Goal: Entertainment & Leisure: Consume media (video, audio)

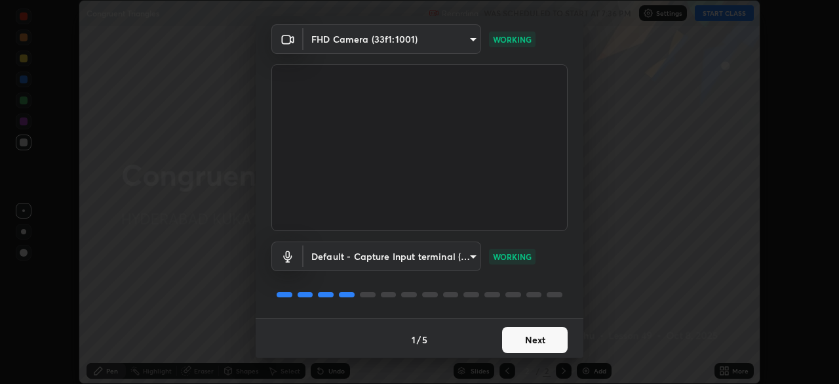
scroll to position [47, 0]
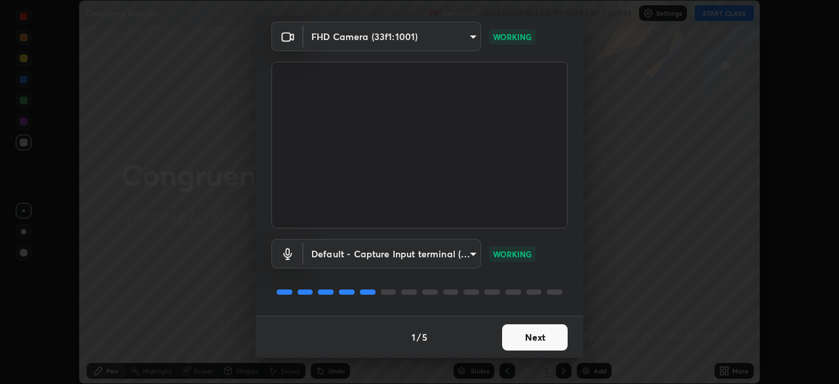
click at [521, 344] on button "Next" at bounding box center [535, 337] width 66 height 26
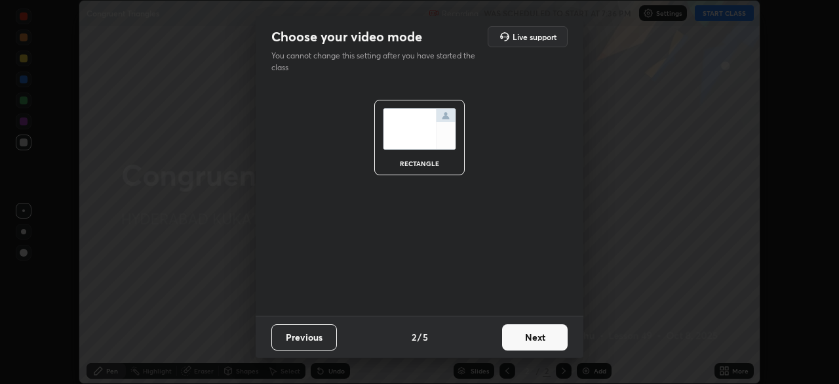
scroll to position [0, 0]
click at [517, 343] on button "Next" at bounding box center [535, 337] width 66 height 26
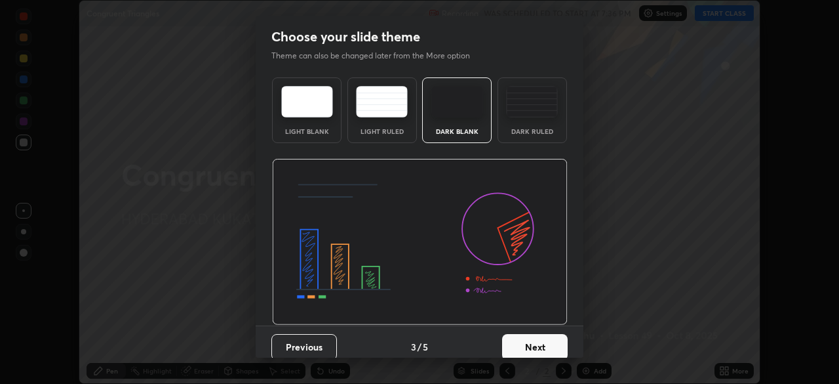
click at [516, 341] on button "Next" at bounding box center [535, 347] width 66 height 26
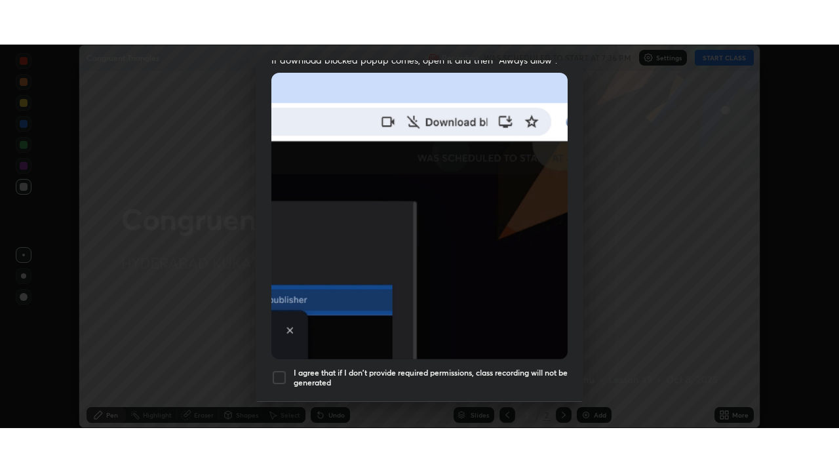
scroll to position [314, 0]
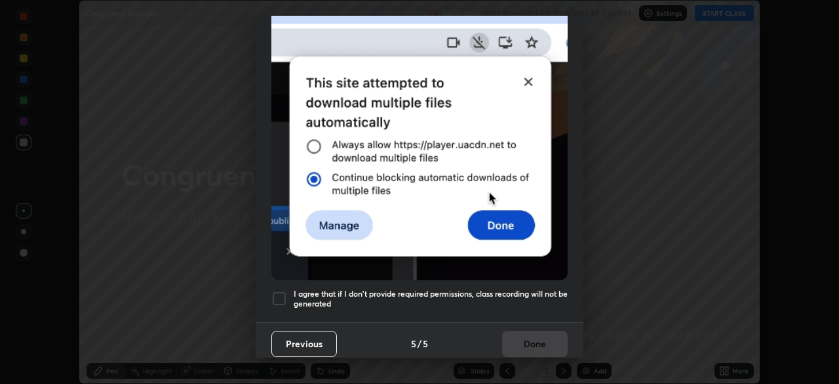
click at [278, 293] on div at bounding box center [279, 298] width 16 height 16
click at [508, 332] on button "Done" at bounding box center [535, 344] width 66 height 26
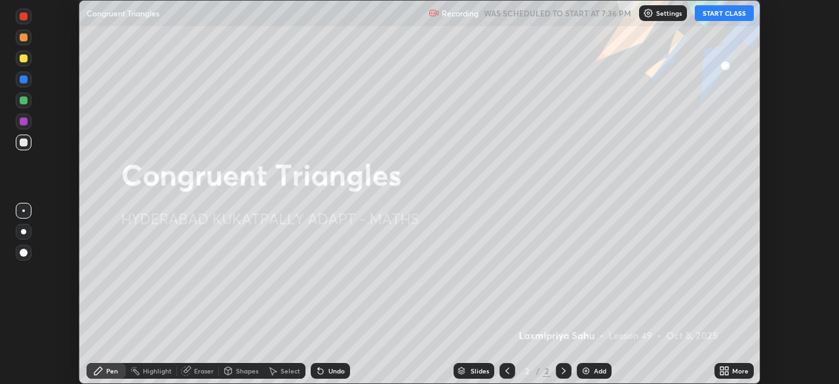
click at [719, 9] on button "START CLASS" at bounding box center [724, 13] width 59 height 16
click at [727, 374] on icon at bounding box center [726, 372] width 3 height 3
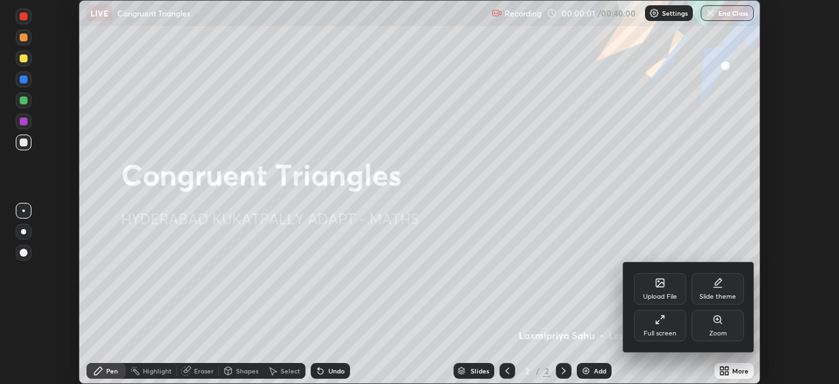
click at [670, 330] on div "Full screen" at bounding box center [660, 333] width 33 height 7
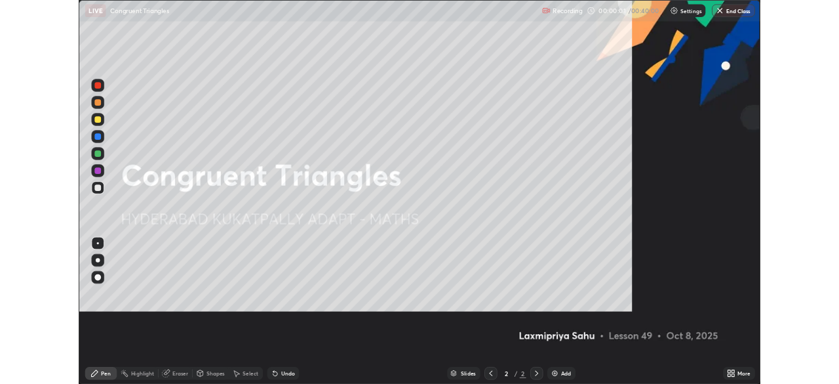
scroll to position [472, 839]
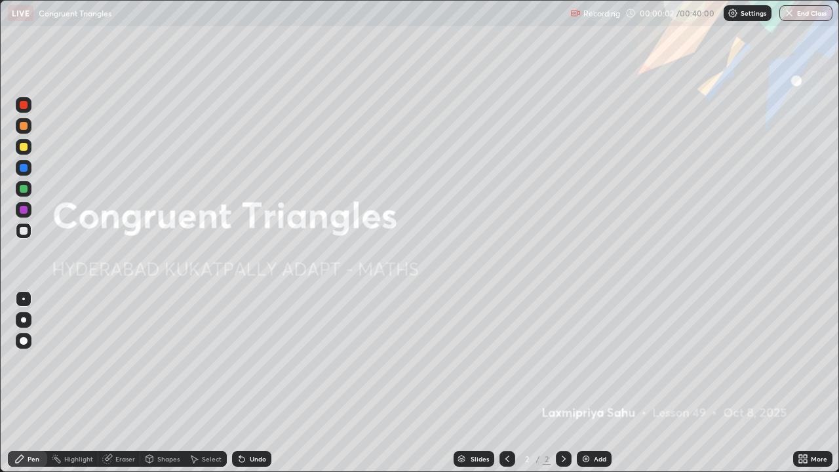
click at [561, 383] on icon at bounding box center [564, 459] width 10 height 10
click at [589, 383] on img at bounding box center [586, 459] width 10 height 10
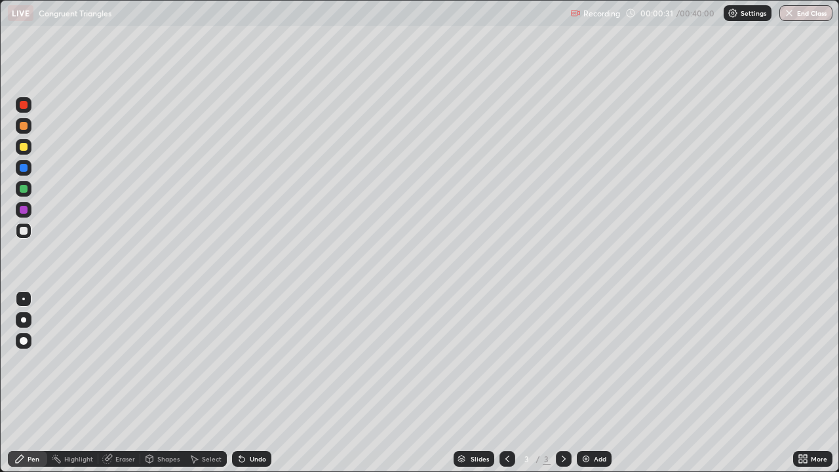
click at [23, 210] on div at bounding box center [24, 210] width 8 height 8
click at [26, 342] on div at bounding box center [24, 341] width 8 height 8
click at [24, 102] on div at bounding box center [24, 105] width 8 height 8
click at [22, 340] on div at bounding box center [24, 341] width 8 height 8
click at [21, 188] on div at bounding box center [24, 189] width 8 height 8
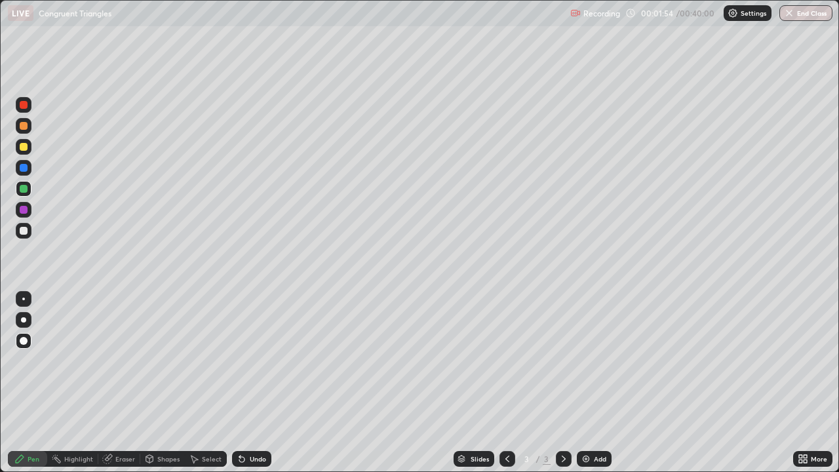
click at [157, 383] on div "Shapes" at bounding box center [168, 459] width 22 height 7
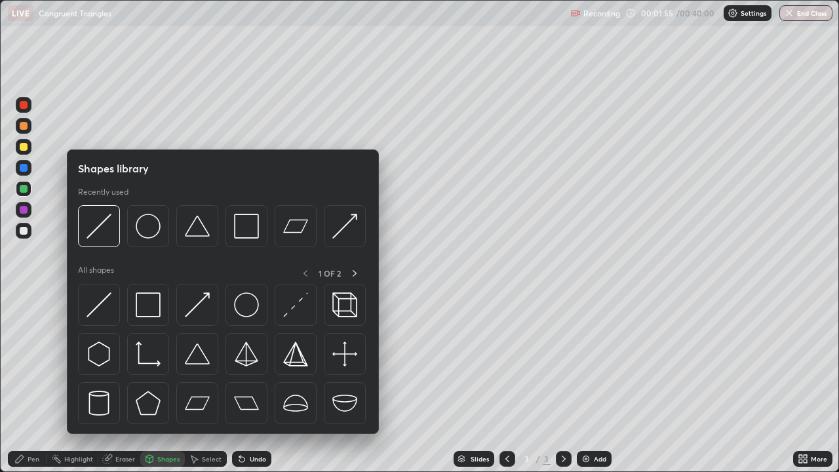
click at [150, 298] on img at bounding box center [148, 304] width 25 height 25
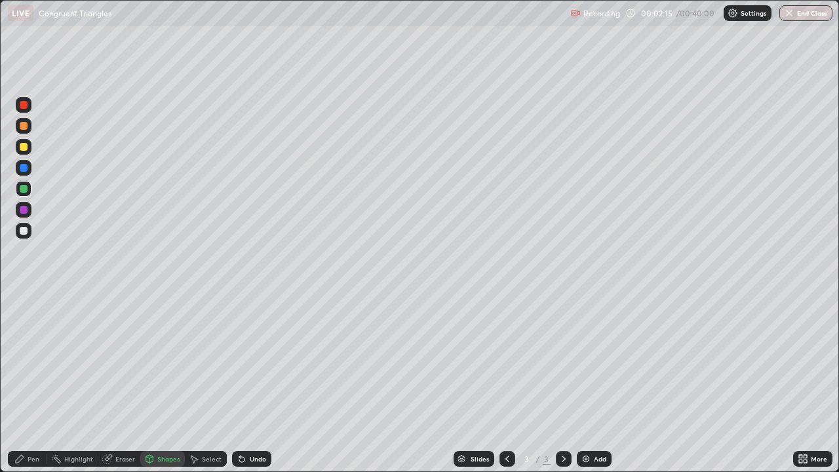
click at [209, 383] on div "Select" at bounding box center [212, 459] width 20 height 7
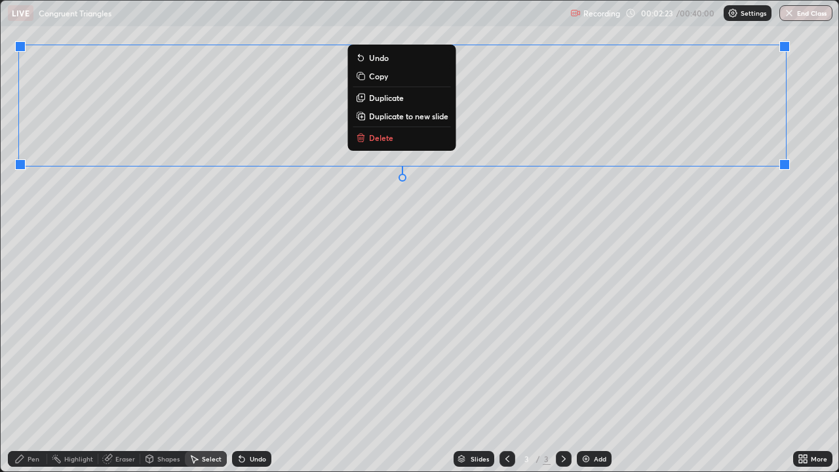
click at [30, 383] on div "Pen" at bounding box center [34, 459] width 12 height 7
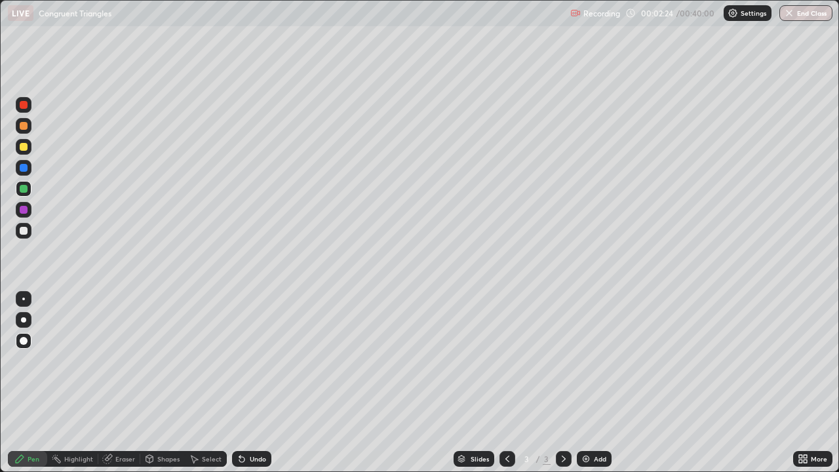
click at [20, 212] on div at bounding box center [24, 210] width 8 height 8
click at [22, 147] on div at bounding box center [24, 147] width 8 height 8
click at [163, 383] on div "Shapes" at bounding box center [168, 459] width 22 height 7
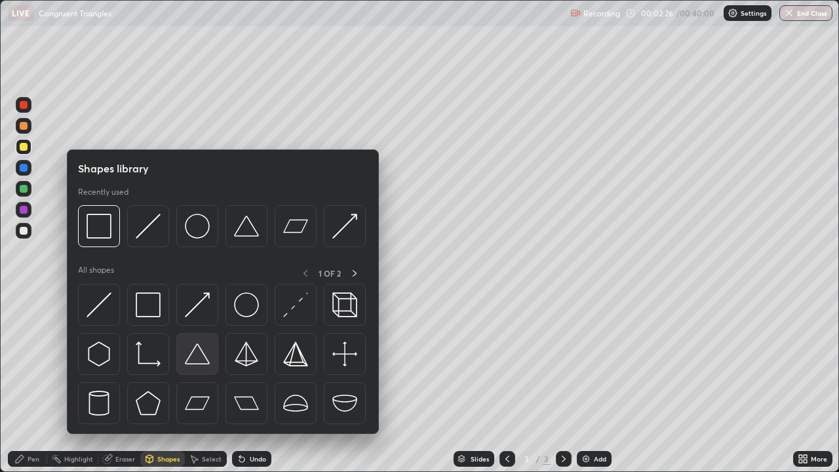
click at [189, 359] on img at bounding box center [197, 354] width 25 height 25
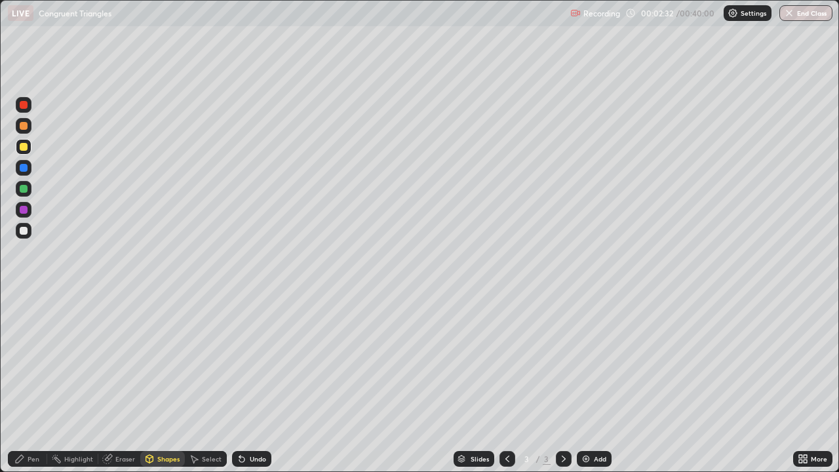
click at [34, 383] on div "Pen" at bounding box center [34, 459] width 12 height 7
click at [20, 229] on div at bounding box center [24, 231] width 8 height 8
click at [25, 211] on div at bounding box center [24, 210] width 8 height 8
click at [21, 230] on div at bounding box center [24, 231] width 8 height 8
click at [246, 383] on div "Undo" at bounding box center [251, 459] width 39 height 16
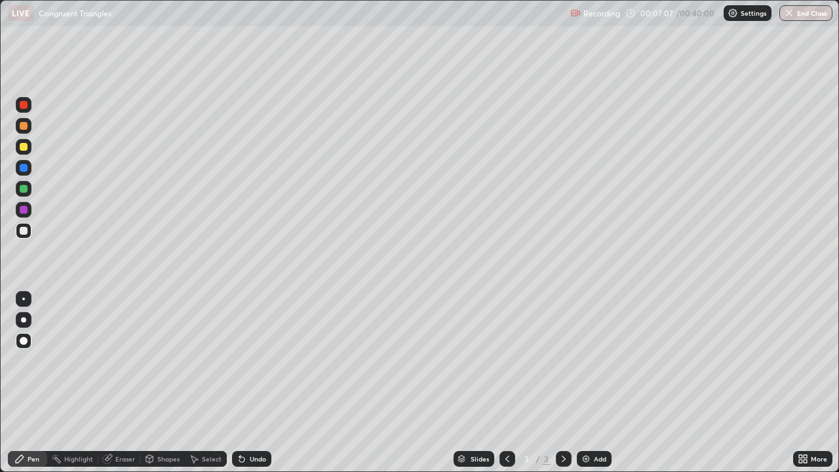
click at [246, 383] on div "Undo" at bounding box center [251, 459] width 39 height 16
click at [578, 383] on div "Add" at bounding box center [594, 459] width 35 height 16
click at [241, 383] on icon at bounding box center [241, 459] width 5 height 5
click at [243, 383] on icon at bounding box center [242, 459] width 10 height 10
click at [240, 383] on icon at bounding box center [242, 459] width 10 height 10
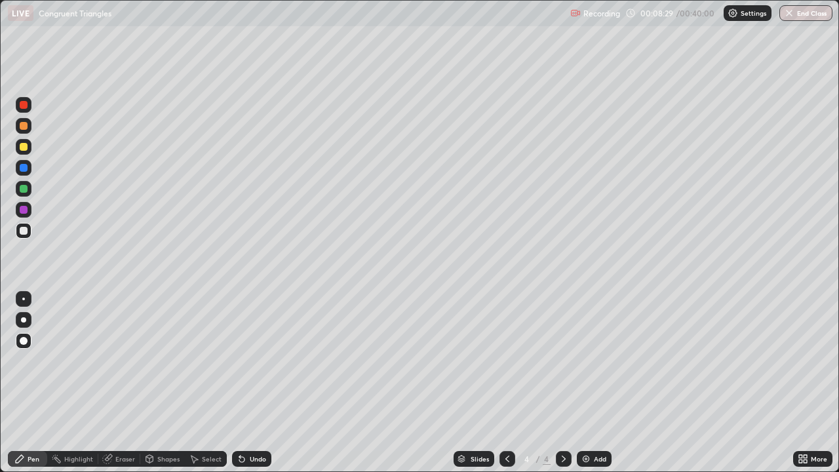
click at [239, 383] on icon at bounding box center [239, 456] width 1 height 1
click at [237, 383] on div "Undo" at bounding box center [251, 459] width 39 height 16
click at [239, 383] on icon at bounding box center [239, 456] width 1 height 1
click at [238, 383] on icon at bounding box center [242, 459] width 10 height 10
click at [239, 383] on icon at bounding box center [239, 456] width 1 height 1
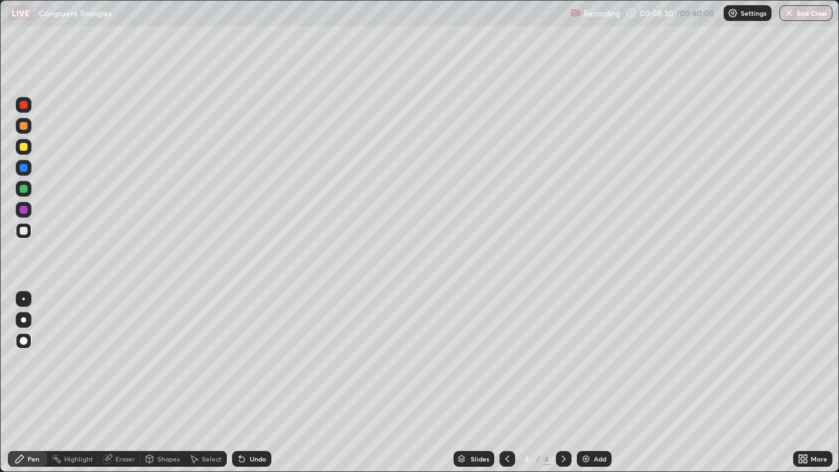
click at [239, 383] on icon at bounding box center [239, 456] width 1 height 1
click at [237, 383] on div "Undo" at bounding box center [251, 459] width 39 height 16
click at [194, 383] on icon at bounding box center [194, 460] width 7 height 8
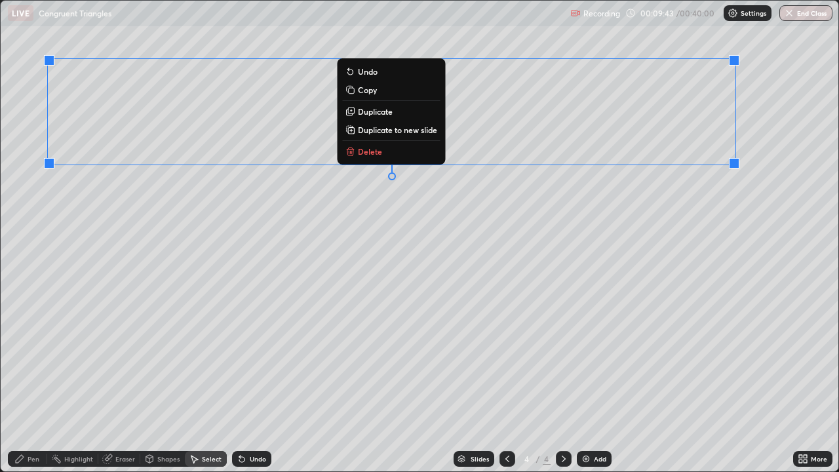
click at [218, 382] on div "0 ° Undo Copy Duplicate Duplicate to new slide Delete" at bounding box center [420, 236] width 838 height 471
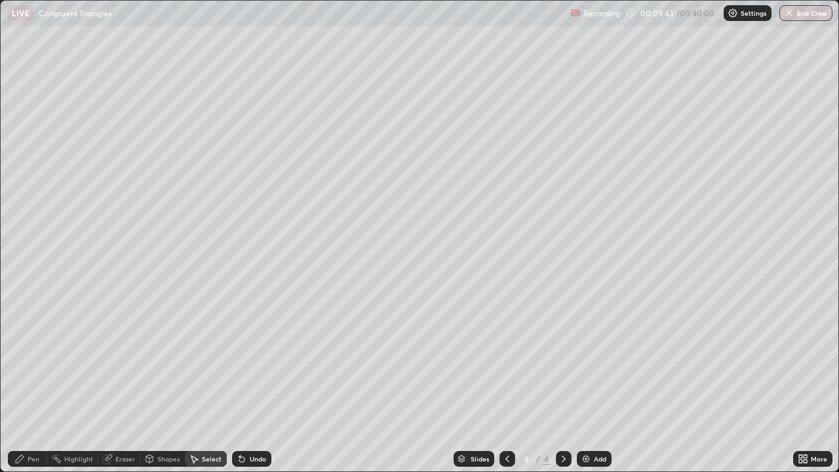
click at [30, 383] on div "Pen" at bounding box center [34, 459] width 12 height 7
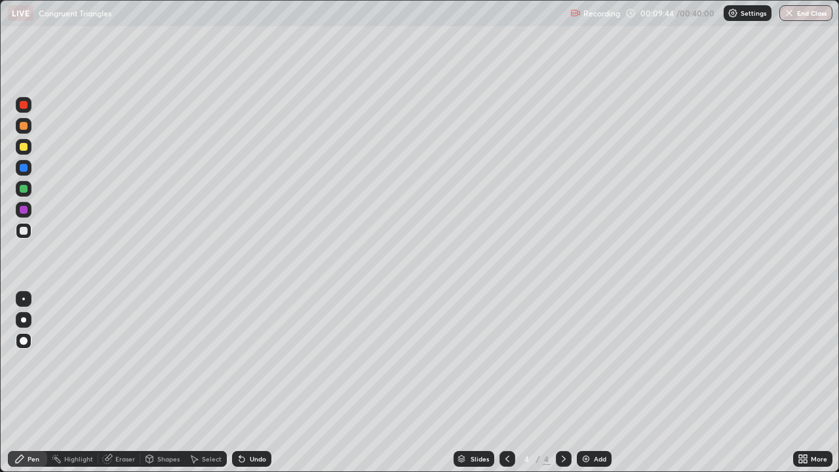
click at [22, 149] on div at bounding box center [24, 147] width 8 height 8
click at [147, 383] on icon at bounding box center [149, 459] width 7 height 8
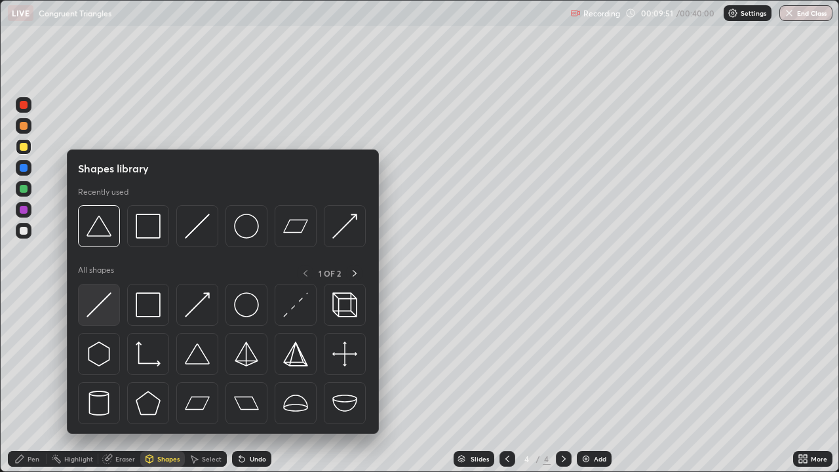
click at [93, 310] on img at bounding box center [99, 304] width 25 height 25
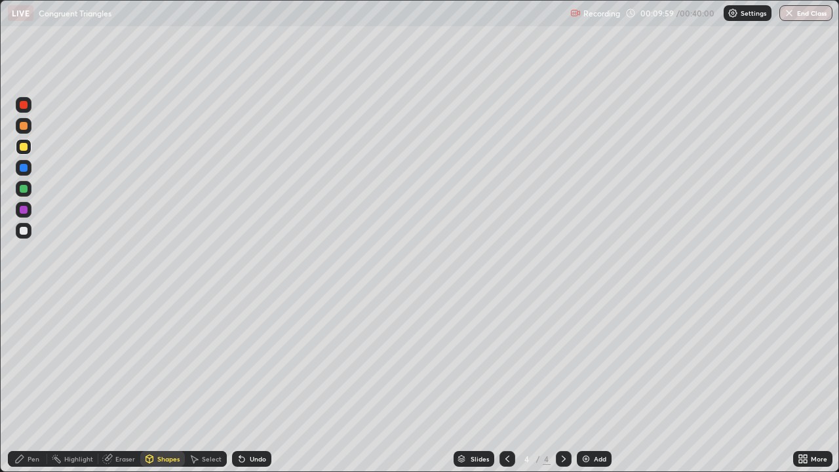
click at [250, 383] on div "Undo" at bounding box center [258, 459] width 16 height 7
click at [246, 383] on div "Undo" at bounding box center [251, 459] width 39 height 16
click at [33, 383] on div "Pen" at bounding box center [34, 459] width 12 height 7
click at [22, 231] on div at bounding box center [24, 231] width 8 height 8
click at [30, 147] on div at bounding box center [24, 147] width 16 height 16
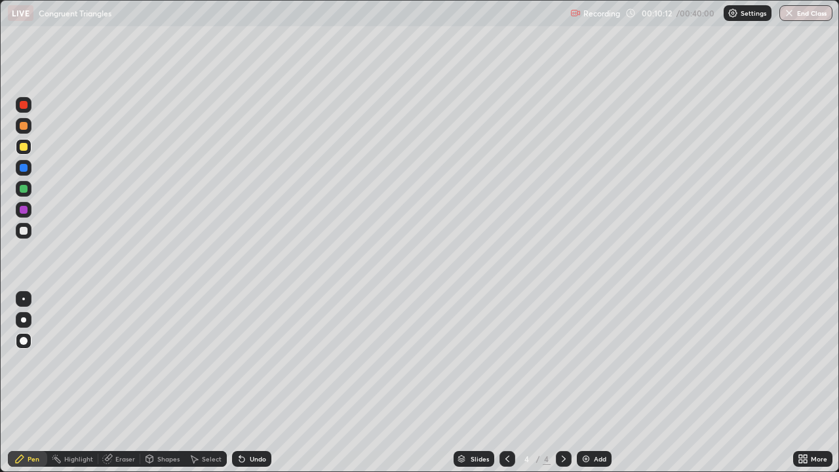
click at [22, 169] on div at bounding box center [24, 168] width 8 height 8
click at [165, 383] on div "Shapes" at bounding box center [168, 459] width 22 height 7
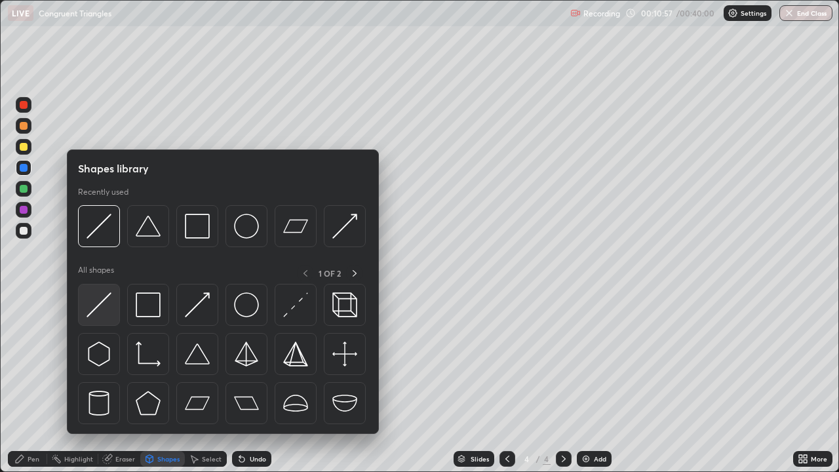
click at [108, 314] on img at bounding box center [99, 304] width 25 height 25
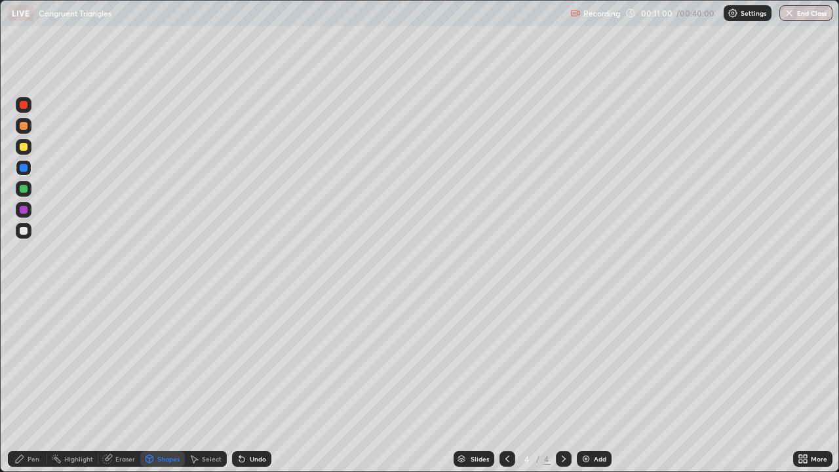
click at [253, 383] on div "Undo" at bounding box center [258, 459] width 16 height 7
click at [37, 383] on div "Pen" at bounding box center [27, 459] width 39 height 16
click at [19, 146] on div at bounding box center [24, 147] width 16 height 16
click at [157, 383] on div "Shapes" at bounding box center [168, 459] width 22 height 7
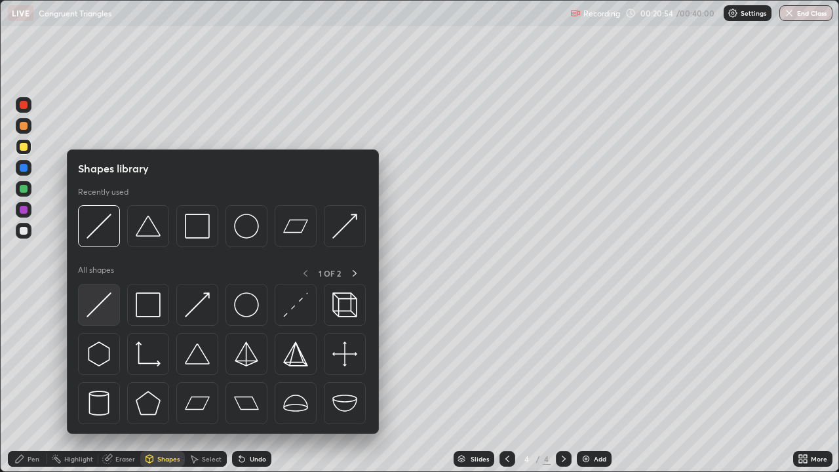
click at [102, 314] on img at bounding box center [99, 304] width 25 height 25
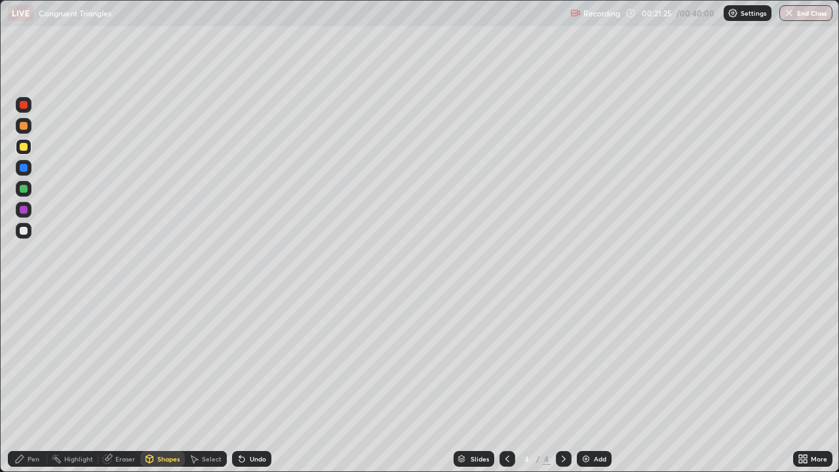
click at [31, 383] on div "Pen" at bounding box center [34, 459] width 12 height 7
click at [21, 203] on div at bounding box center [24, 210] width 16 height 16
click at [21, 128] on div at bounding box center [24, 126] width 8 height 8
click at [24, 126] on div at bounding box center [24, 126] width 8 height 8
click at [24, 106] on div at bounding box center [24, 105] width 8 height 8
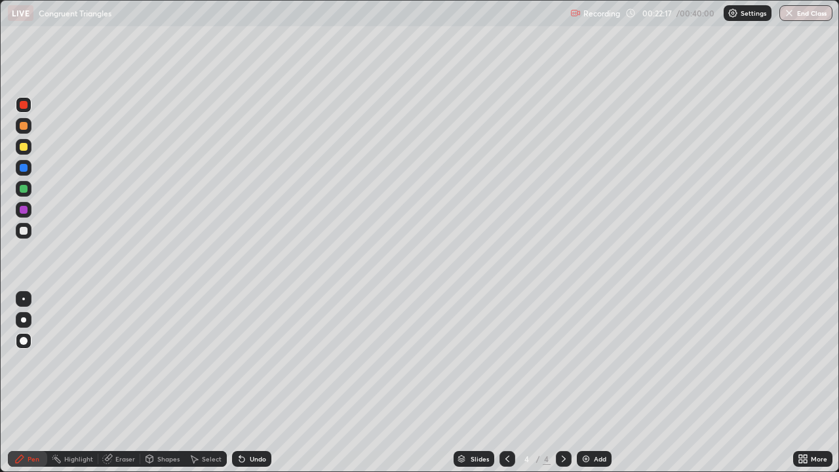
click at [27, 234] on div at bounding box center [24, 231] width 16 height 16
click at [26, 216] on div at bounding box center [24, 210] width 16 height 16
click at [25, 209] on div at bounding box center [24, 210] width 8 height 8
click at [73, 383] on div "Highlight" at bounding box center [78, 459] width 29 height 7
click at [33, 383] on div "Pen" at bounding box center [34, 459] width 12 height 7
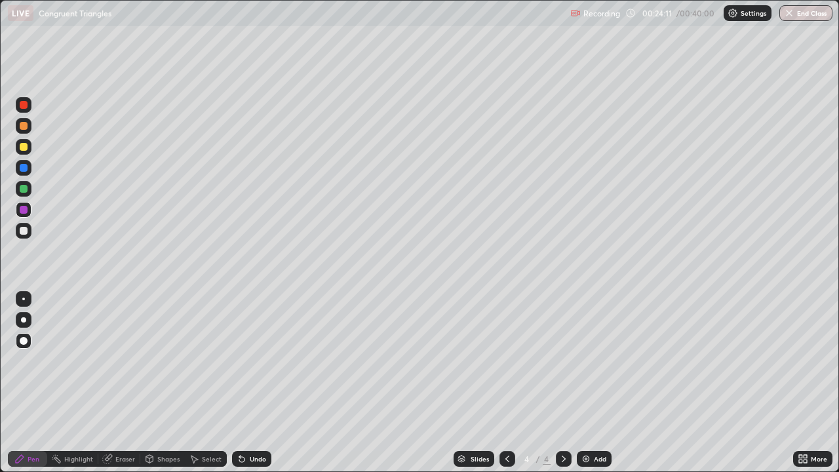
click at [247, 383] on div "Undo" at bounding box center [251, 459] width 39 height 16
click at [250, 383] on div "Undo" at bounding box center [258, 459] width 16 height 7
click at [247, 383] on div "Undo" at bounding box center [251, 459] width 39 height 16
click at [250, 383] on div "Undo" at bounding box center [258, 459] width 16 height 7
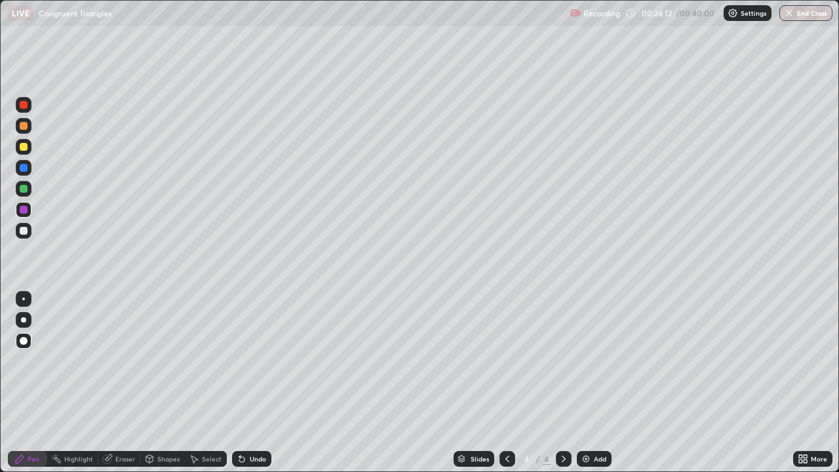
click at [251, 383] on div "Undo" at bounding box center [258, 459] width 16 height 7
click at [252, 383] on div "Undo" at bounding box center [258, 459] width 16 height 7
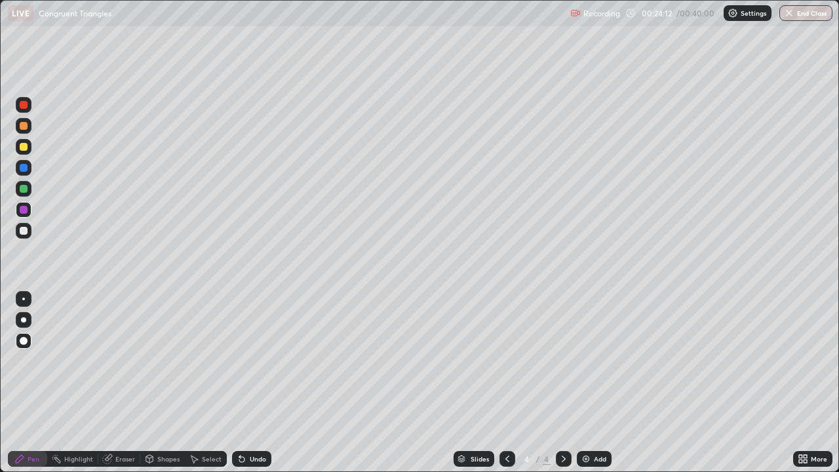
click at [250, 383] on div "Undo" at bounding box center [258, 459] width 16 height 7
click at [251, 383] on div "Undo" at bounding box center [258, 459] width 16 height 7
click at [250, 383] on div "Undo" at bounding box center [258, 459] width 16 height 7
click at [252, 383] on div "Undo" at bounding box center [258, 459] width 16 height 7
click at [253, 383] on div "Undo" at bounding box center [258, 459] width 16 height 7
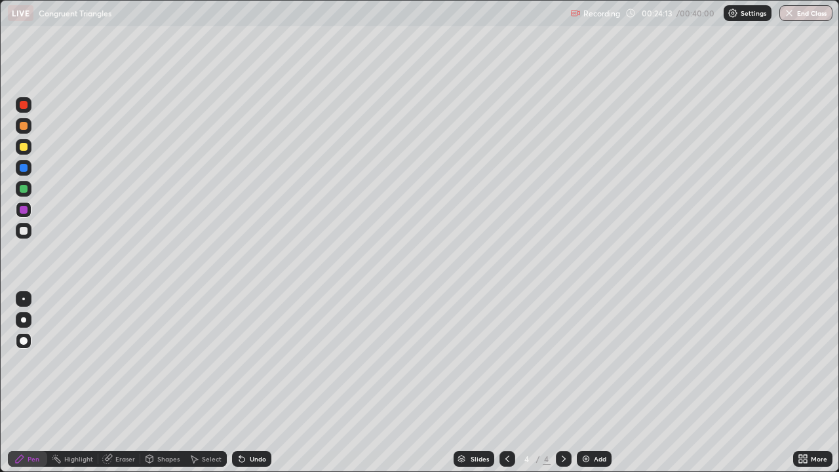
click at [254, 383] on div "Undo" at bounding box center [258, 459] width 16 height 7
click at [24, 169] on div at bounding box center [24, 168] width 8 height 8
click at [24, 170] on div at bounding box center [24, 168] width 8 height 8
click at [250, 383] on div "Undo" at bounding box center [258, 459] width 16 height 7
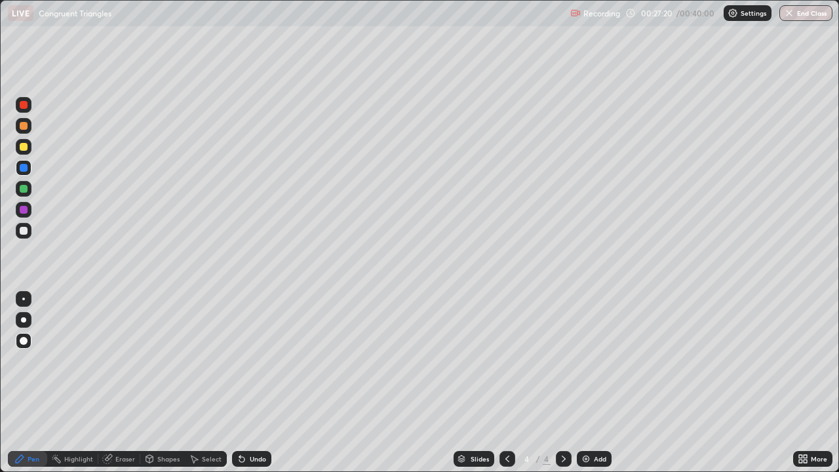
click at [21, 206] on div at bounding box center [24, 210] width 8 height 8
click at [24, 188] on div at bounding box center [24, 189] width 8 height 8
click at [266, 383] on div "Undo" at bounding box center [251, 459] width 39 height 16
click at [262, 383] on div "Undo" at bounding box center [258, 459] width 16 height 7
click at [260, 383] on div "Undo" at bounding box center [258, 459] width 16 height 7
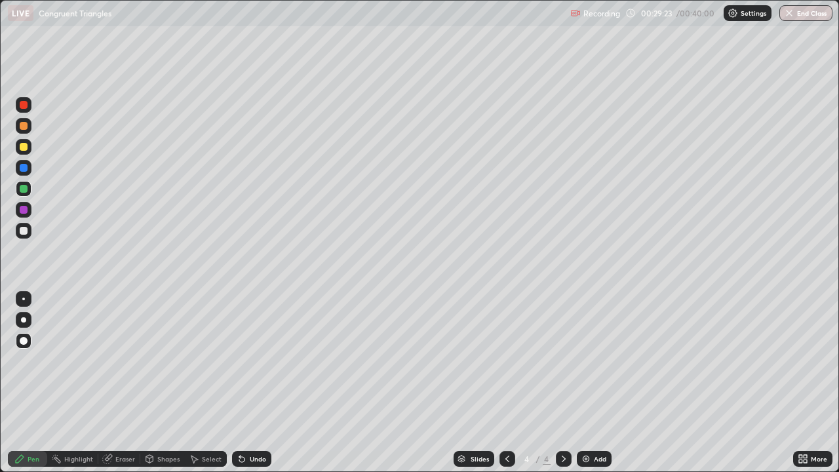
click at [260, 383] on div "Undo" at bounding box center [258, 459] width 16 height 7
click at [258, 383] on div "Undo" at bounding box center [251, 459] width 39 height 16
click at [254, 383] on div "Undo" at bounding box center [251, 459] width 39 height 16
click at [252, 383] on div "Undo" at bounding box center [251, 459] width 39 height 16
click at [253, 383] on div "Undo" at bounding box center [251, 459] width 39 height 16
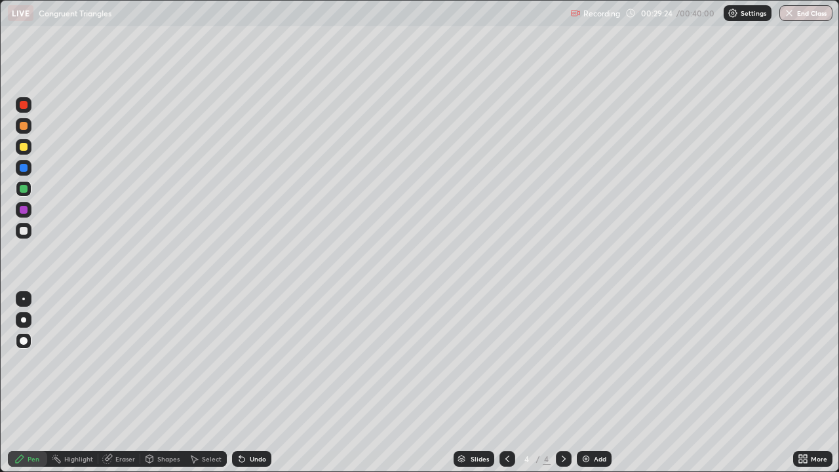
click at [252, 383] on div "Undo" at bounding box center [251, 459] width 39 height 16
click at [252, 383] on div "Undo" at bounding box center [258, 459] width 16 height 7
click at [23, 230] on div at bounding box center [24, 231] width 8 height 8
click at [57, 383] on rect at bounding box center [57, 460] width 7 height 7
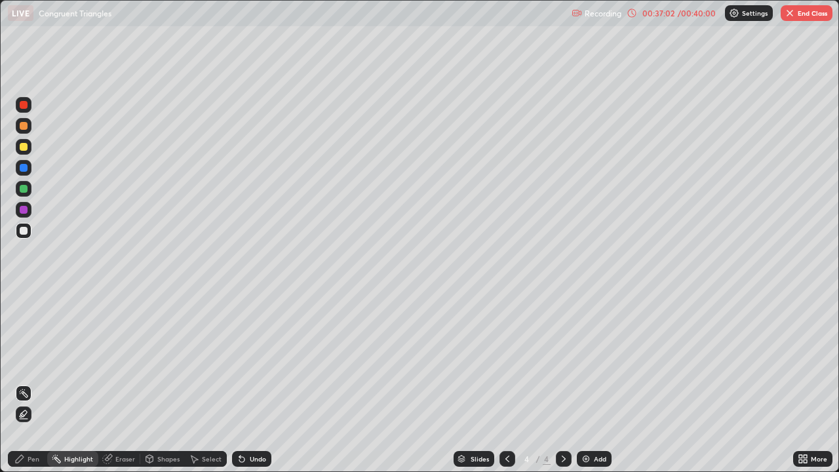
click at [811, 383] on div "More" at bounding box center [819, 459] width 16 height 7
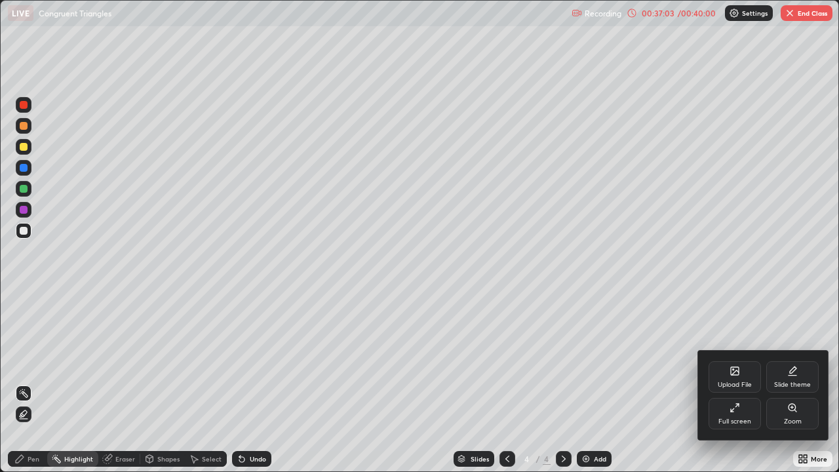
click at [720, 383] on div "Full screen" at bounding box center [735, 413] width 52 height 31
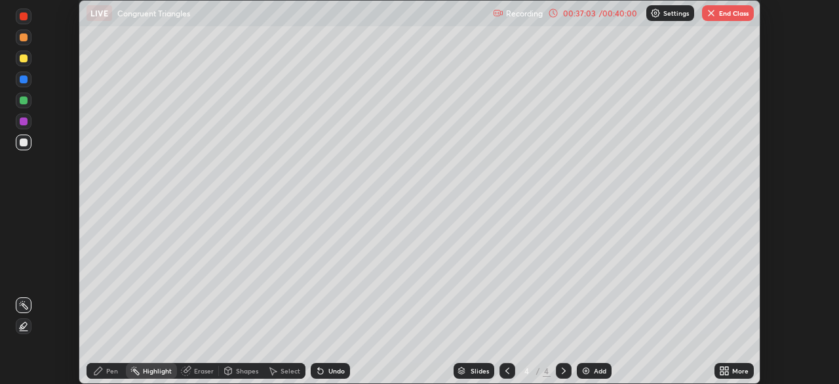
scroll to position [65192, 64736]
click at [721, 15] on button "End Class" at bounding box center [728, 13] width 52 height 16
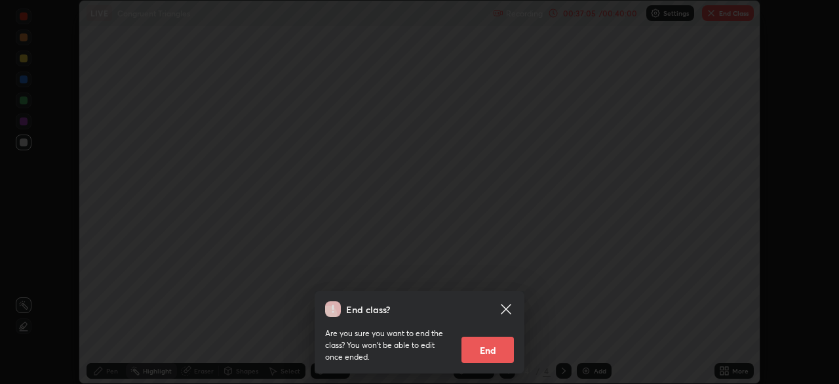
click at [490, 352] on button "End" at bounding box center [488, 349] width 52 height 26
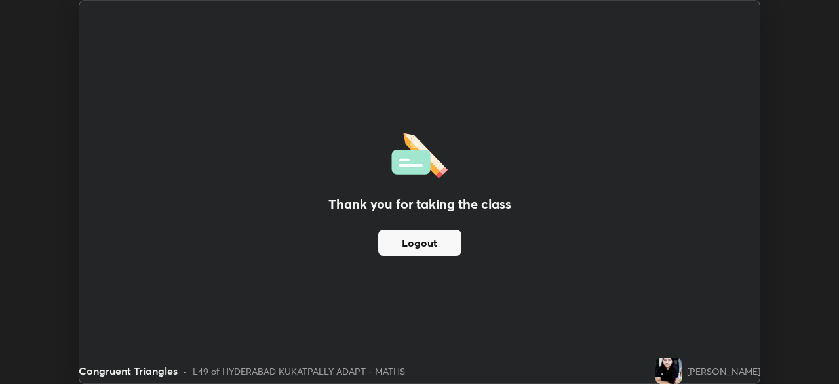
click at [466, 272] on div "Thank you for taking the class Logout" at bounding box center [419, 192] width 681 height 382
